Goal: Find specific page/section: Find specific page/section

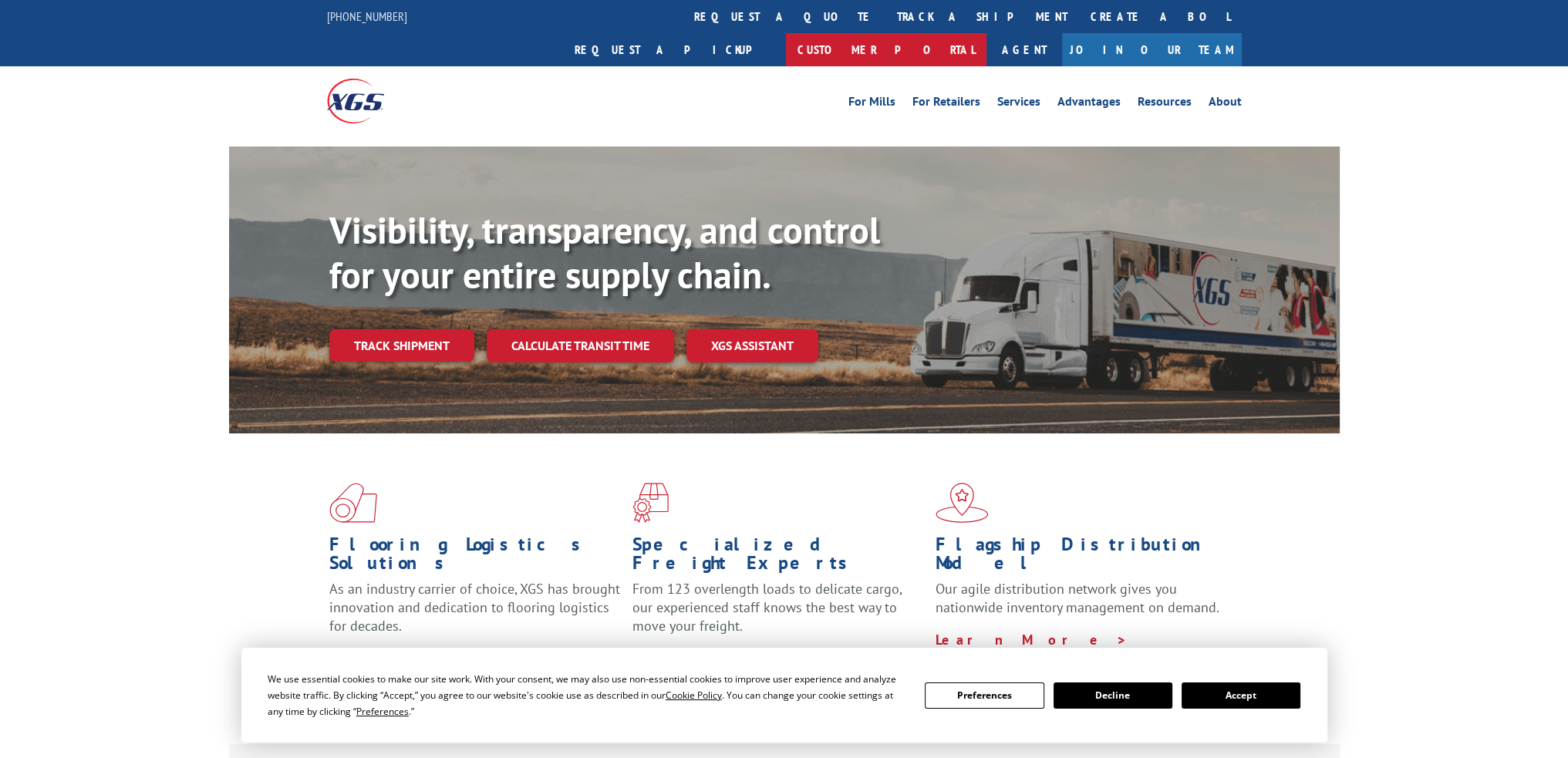
click at [987, 33] on link "Customer Portal" at bounding box center [885, 50] width 200 height 33
